Goal: Task Accomplishment & Management: Manage account settings

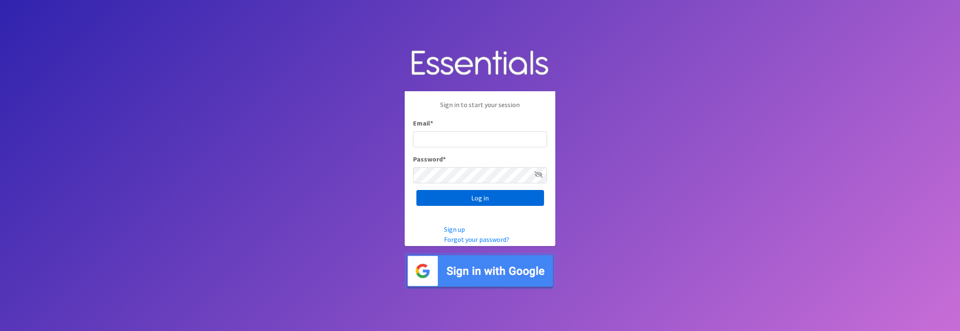
type input "jamie@villagediaperbank.org"
click at [485, 195] on input "Log in" at bounding box center [480, 198] width 128 height 16
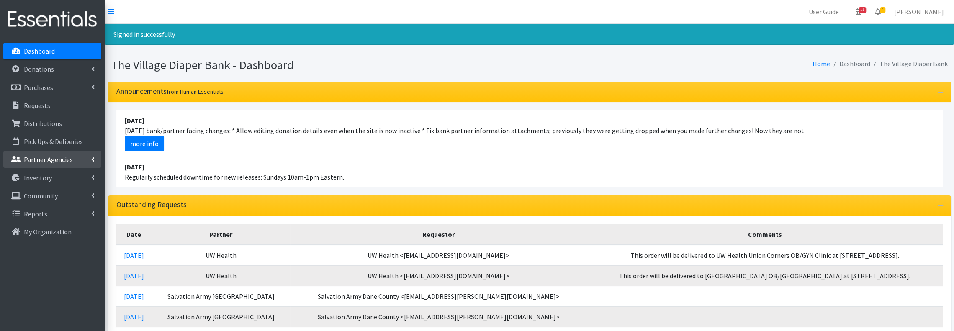
click at [61, 163] on p "Partner Agencies" at bounding box center [48, 159] width 49 height 8
click at [60, 176] on link "All Partners" at bounding box center [52, 177] width 98 height 17
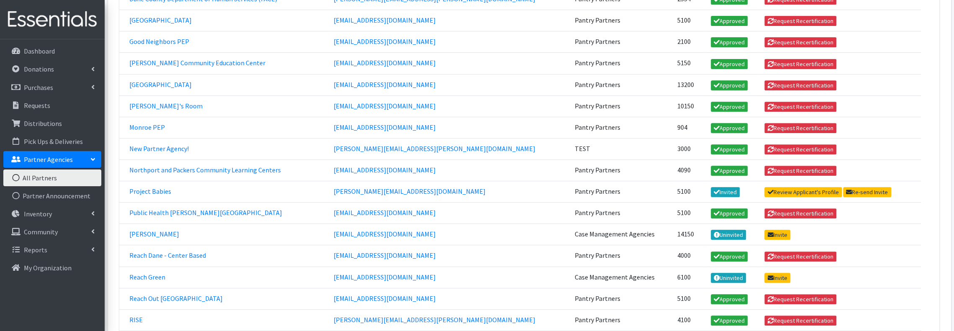
scroll to position [279, 0]
click at [214, 166] on link "Northport and Packers Community Learning Centers" at bounding box center [204, 170] width 151 height 8
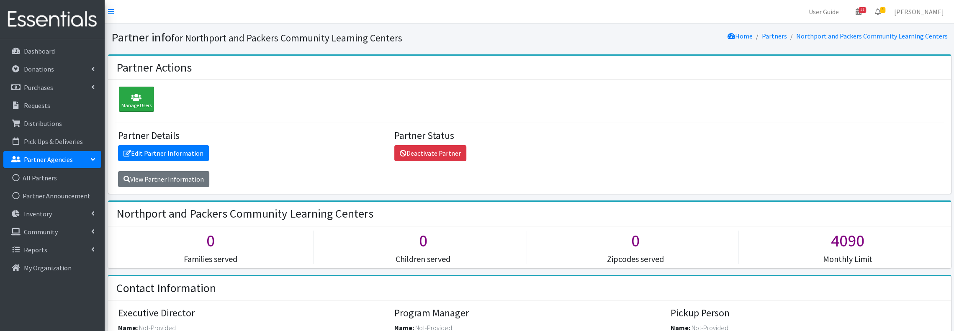
click at [141, 93] on icon at bounding box center [136, 97] width 30 height 8
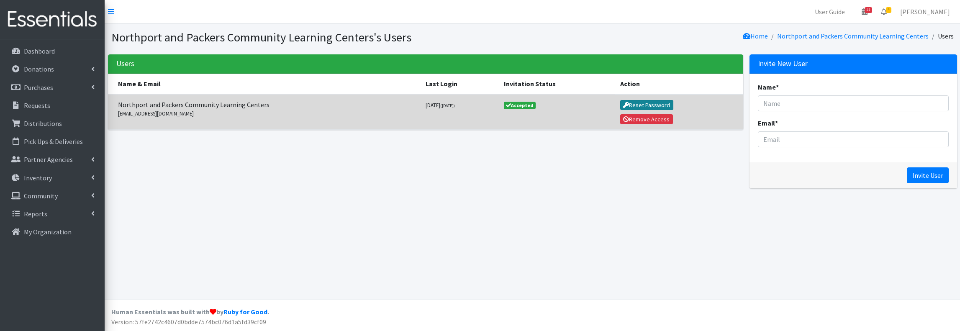
click at [668, 102] on button "Reset Password" at bounding box center [646, 105] width 53 height 10
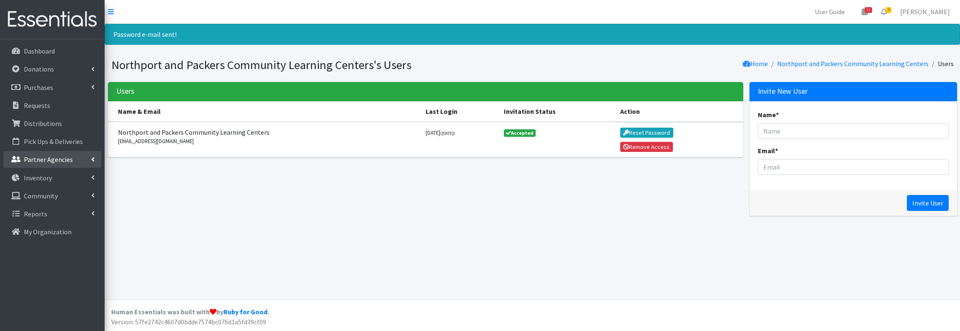
click at [59, 163] on p "Partner Agencies" at bounding box center [48, 159] width 49 height 8
click at [59, 175] on link "All Partners" at bounding box center [52, 177] width 98 height 17
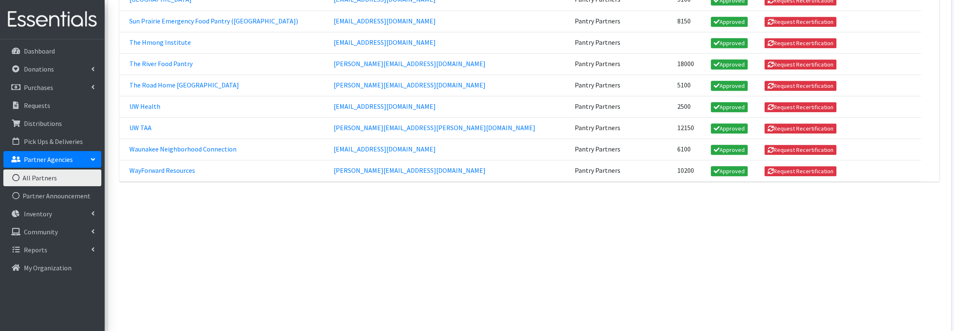
scroll to position [721, 0]
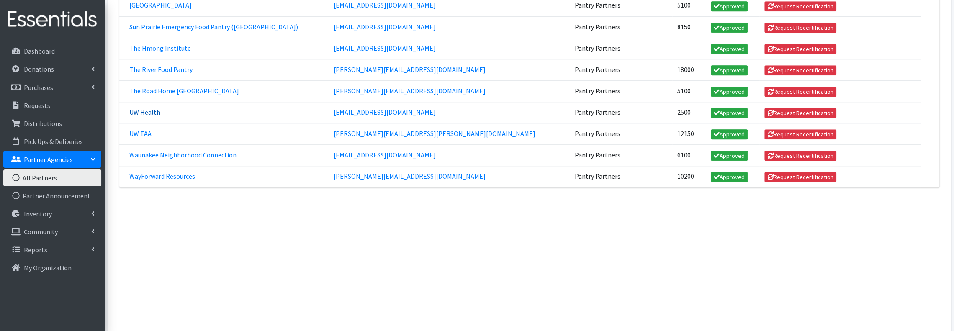
click at [146, 108] on link "UW Health" at bounding box center [144, 112] width 31 height 8
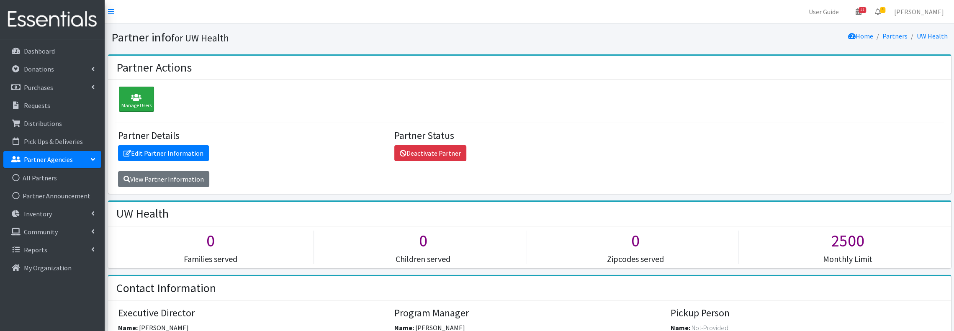
click at [133, 100] on icon at bounding box center [136, 97] width 30 height 8
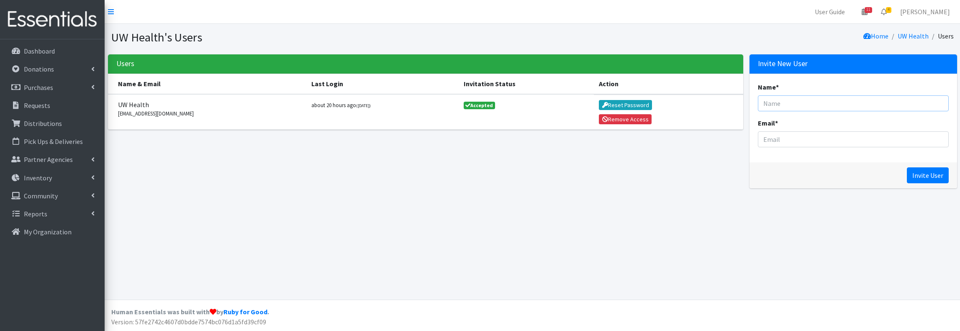
click at [803, 105] on input "Name *" at bounding box center [853, 103] width 191 height 16
type input "[PERSON_NAME] Staff"
paste input "[EMAIL_ADDRESS][DOMAIN_NAME]"
type input "[EMAIL_ADDRESS][DOMAIN_NAME]"
click at [927, 175] on input "Invite User" at bounding box center [928, 175] width 42 height 16
